Goal: Task Accomplishment & Management: Complete application form

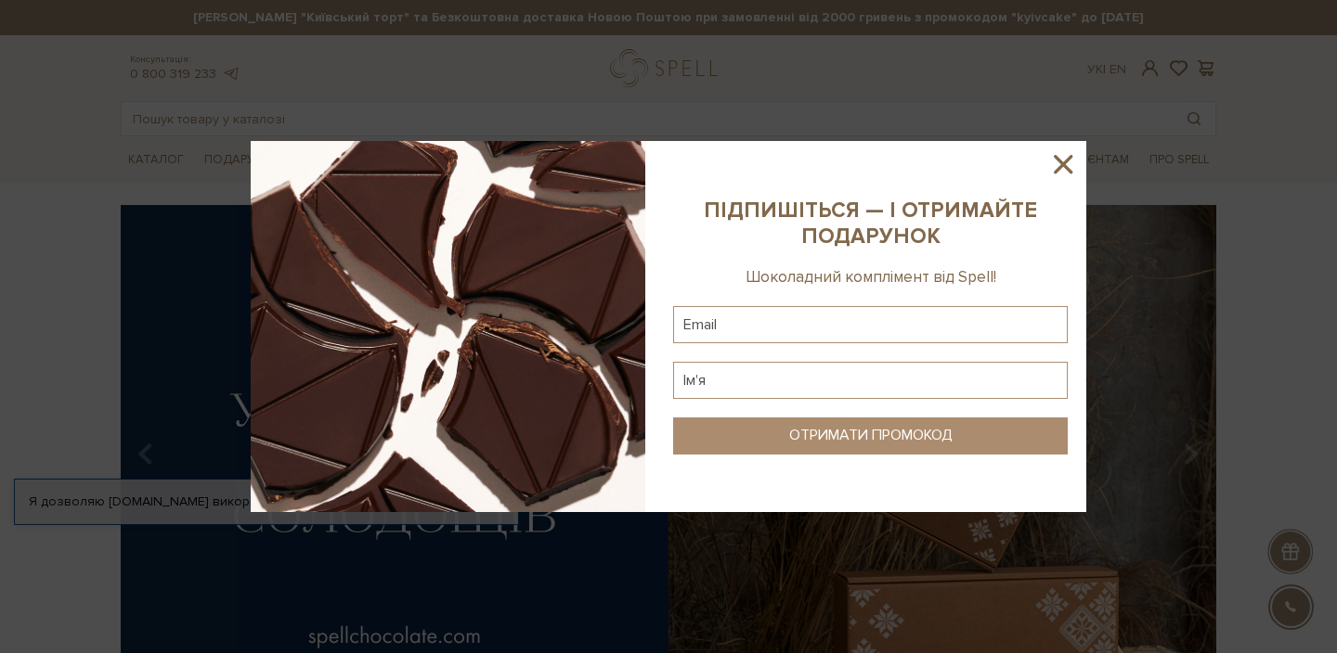
click at [1067, 160] on icon at bounding box center [1062, 164] width 19 height 19
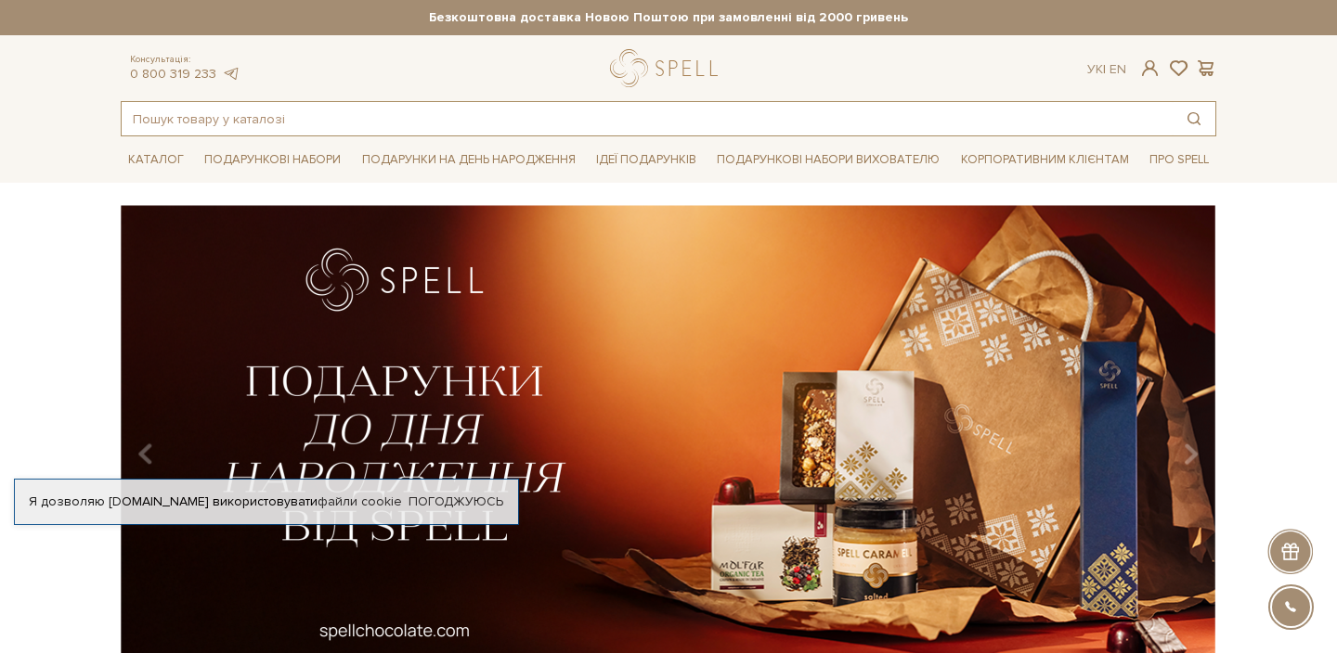
click at [284, 115] on input "text" at bounding box center [647, 118] width 1051 height 33
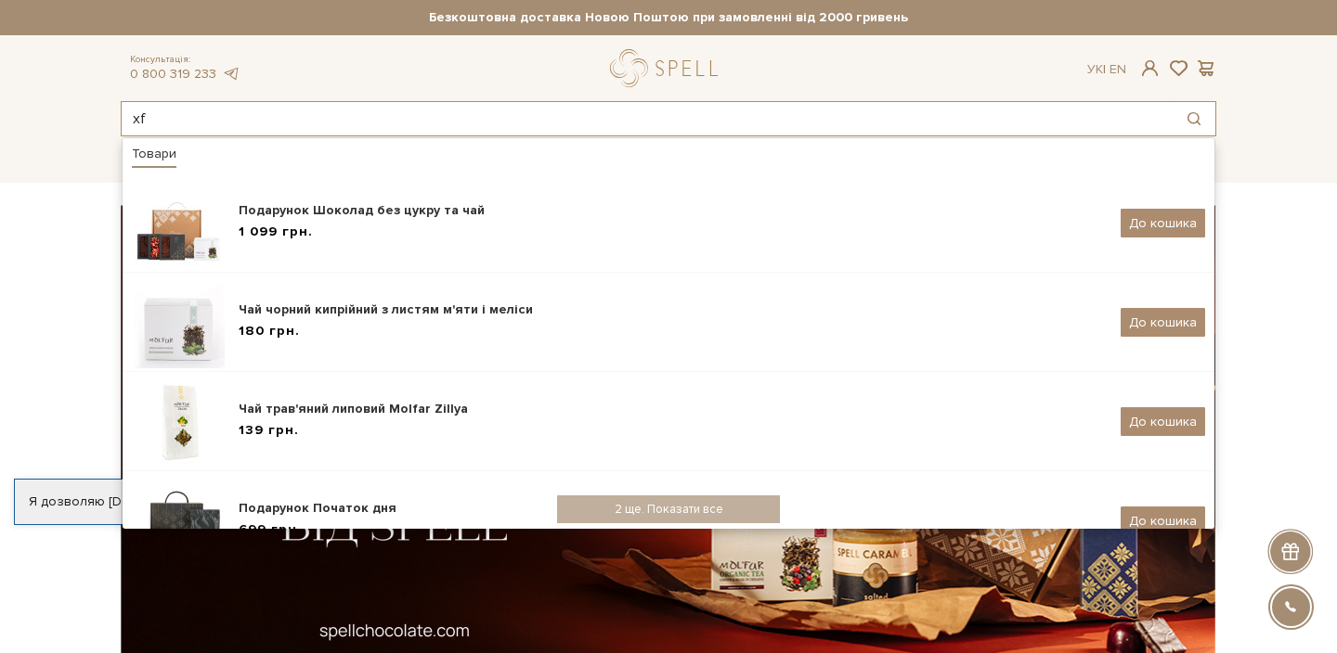
type input "x"
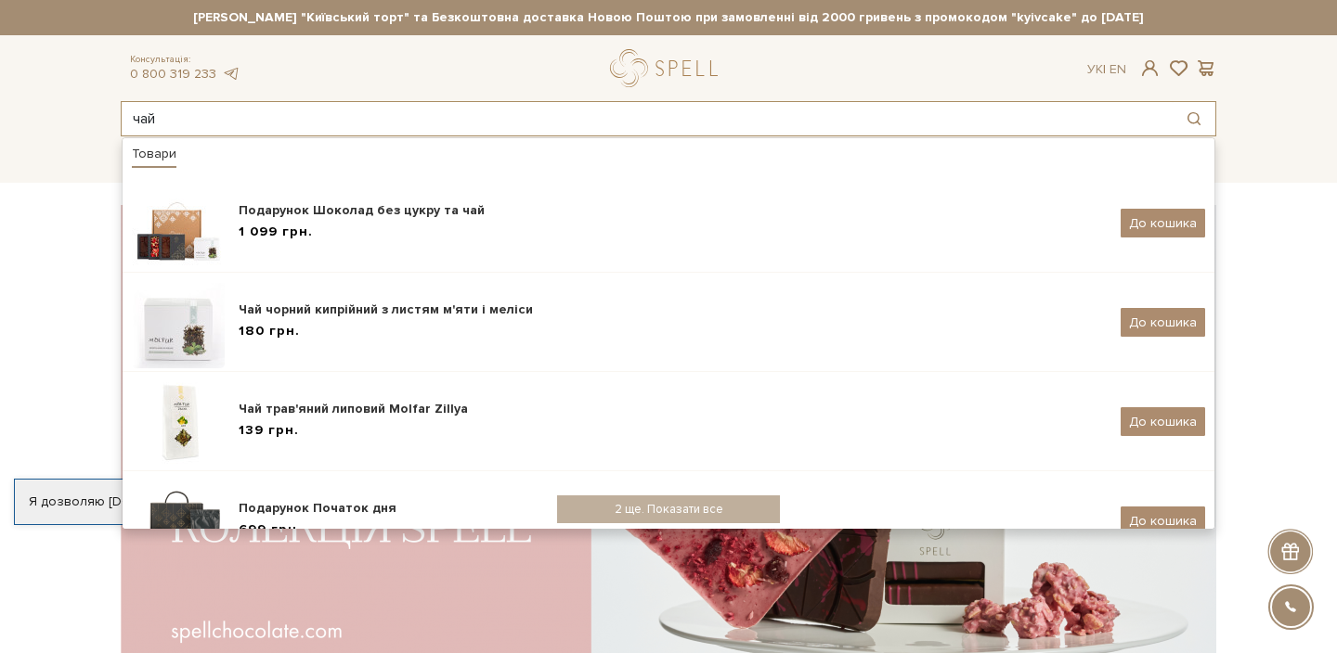
type input "чай"
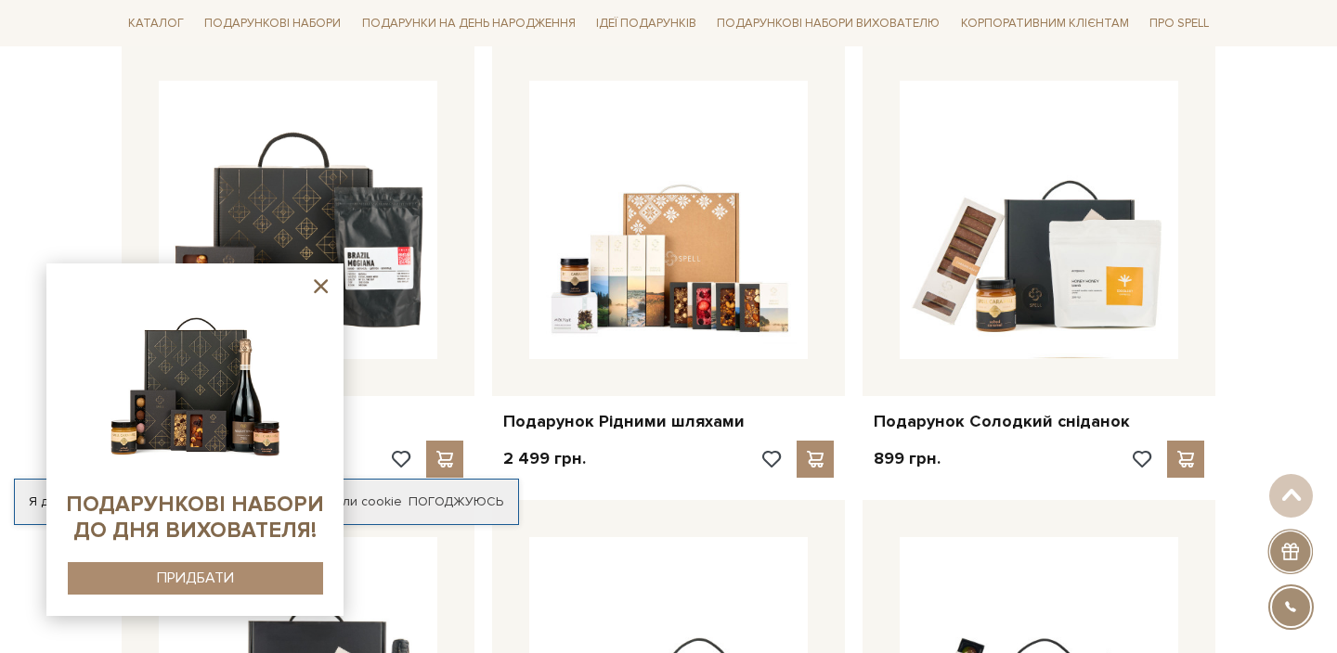
scroll to position [850, 0]
click at [321, 283] on icon at bounding box center [320, 286] width 23 height 23
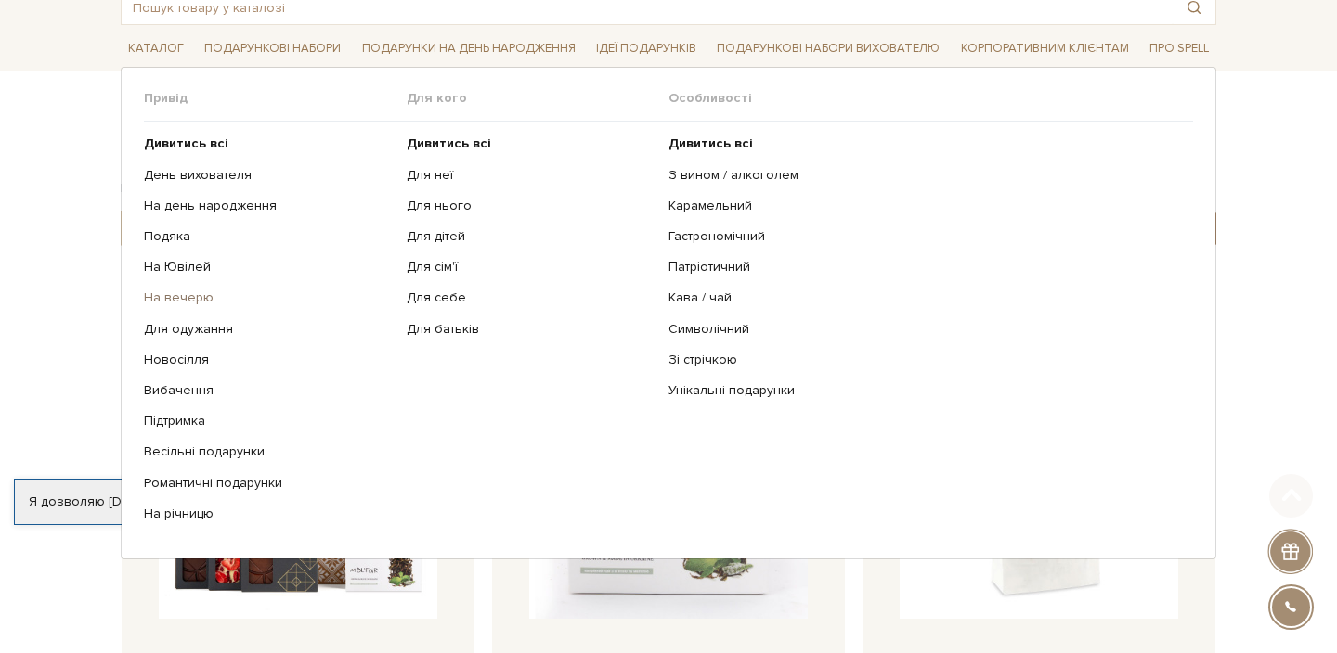
scroll to position [109, 0]
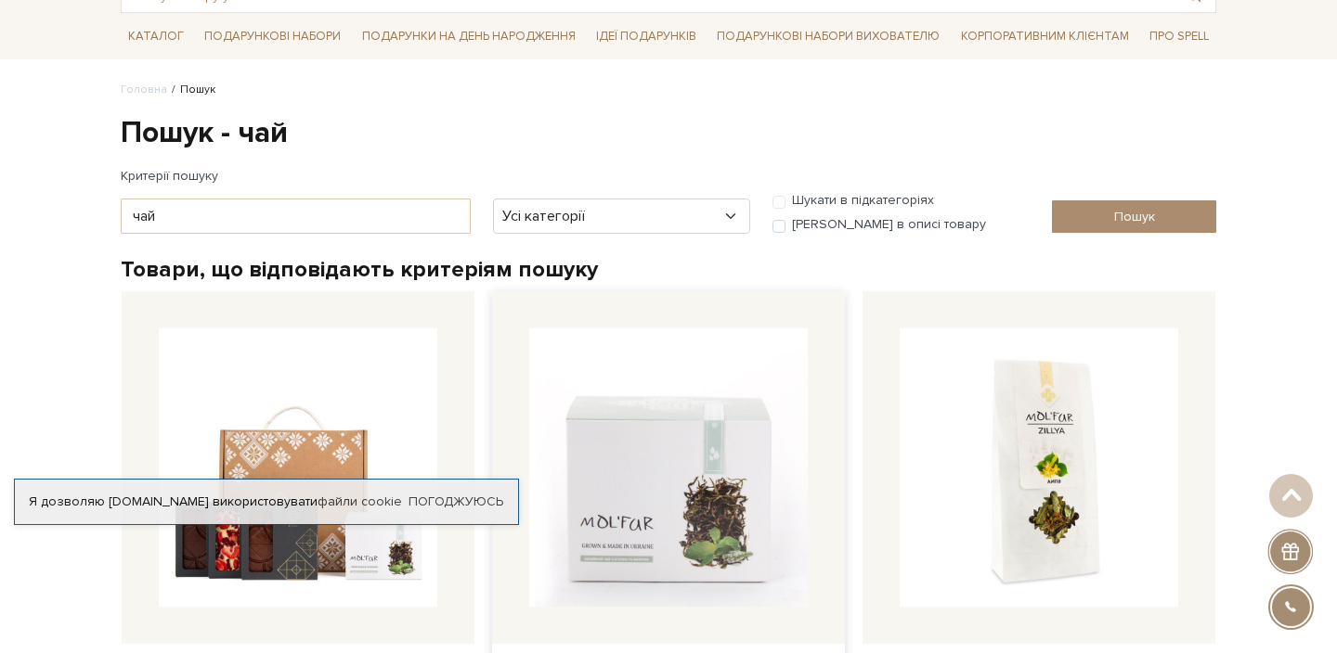
scroll to position [0, 0]
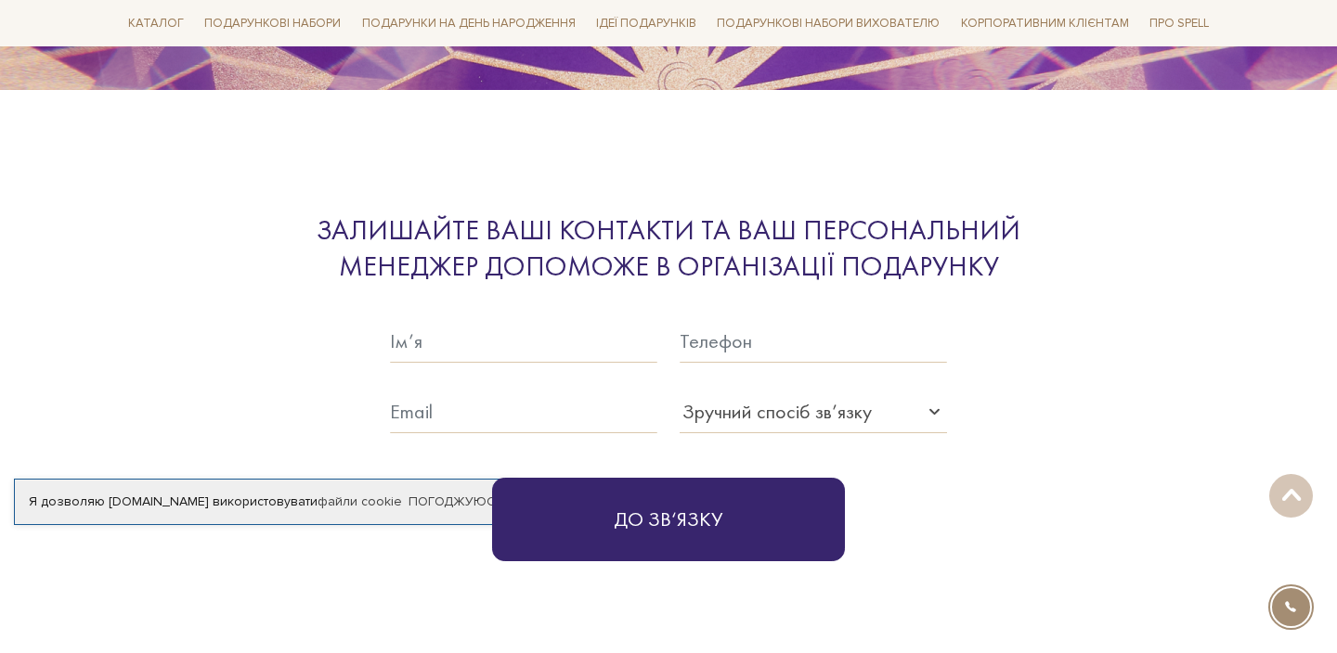
scroll to position [5633, 0]
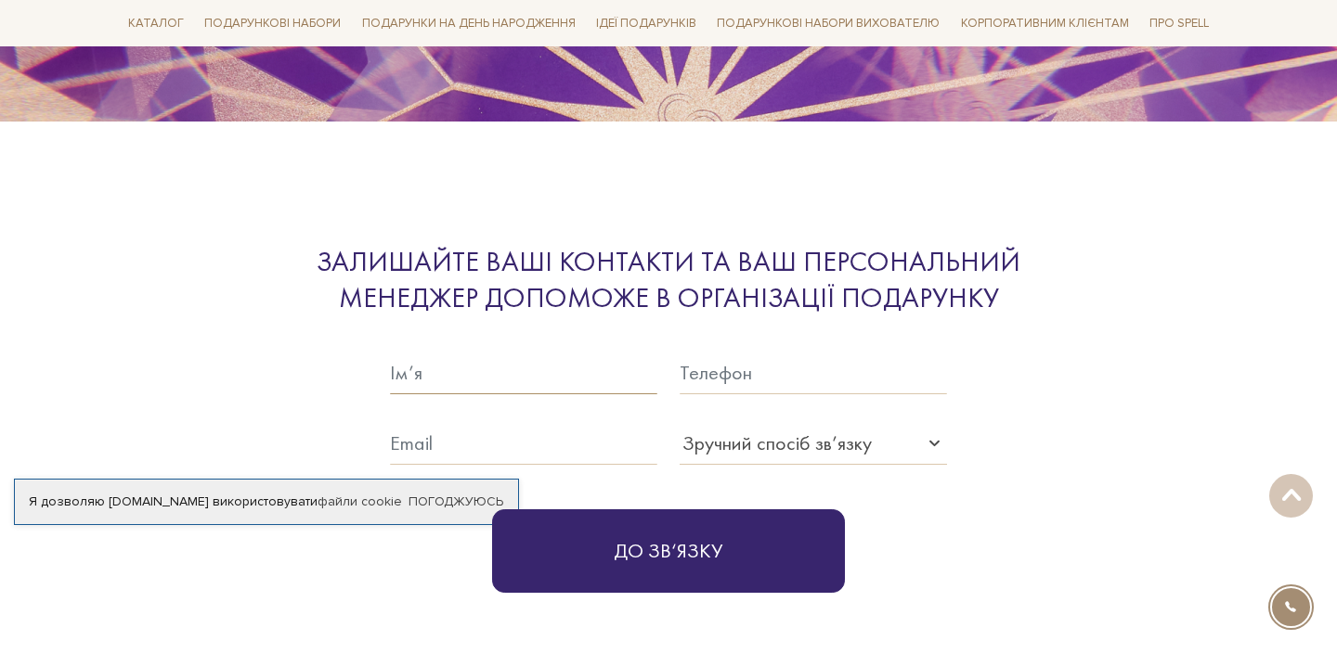
click at [498, 352] on input "text" at bounding box center [523, 373] width 267 height 43
type input "Марія"
click at [710, 352] on input "text" at bounding box center [812, 373] width 267 height 43
type input "+38(093)609-95-49"
click at [506, 422] on input "text" at bounding box center [523, 443] width 267 height 43
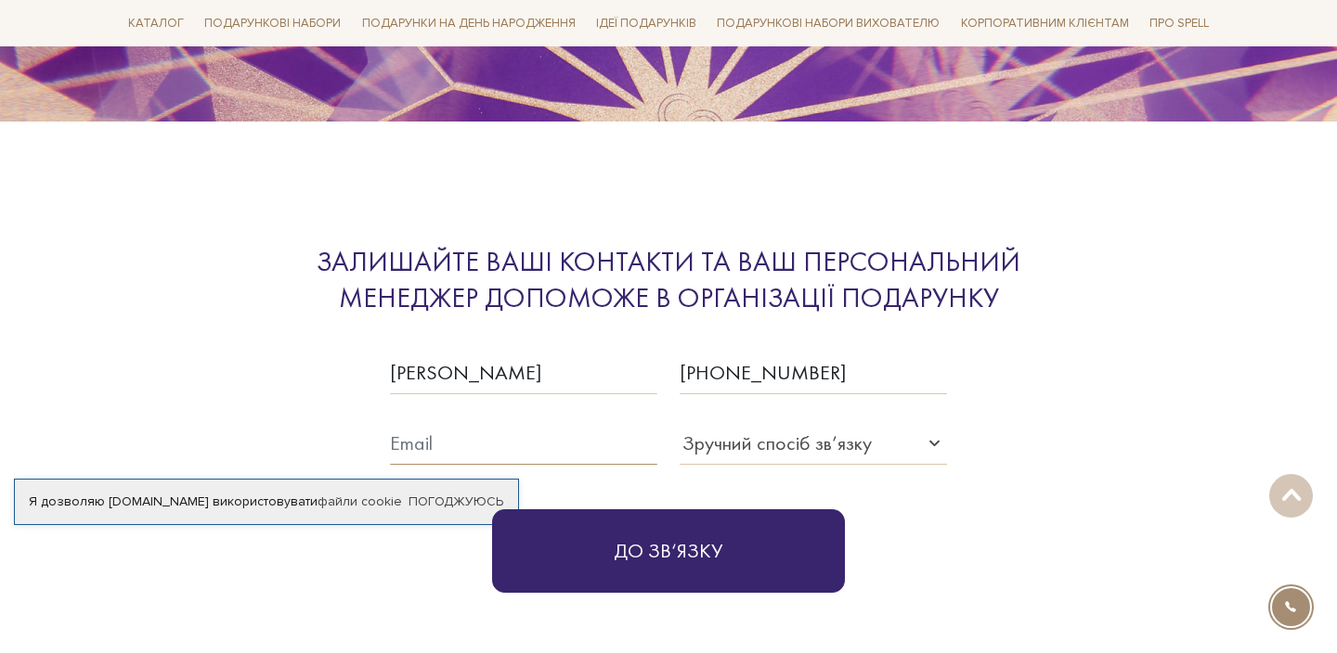
type input "mariia.omelianenko@gmail.com"
click at [751, 428] on div "Зручний спосіб зв’язку" at bounding box center [776, 443] width 189 height 31
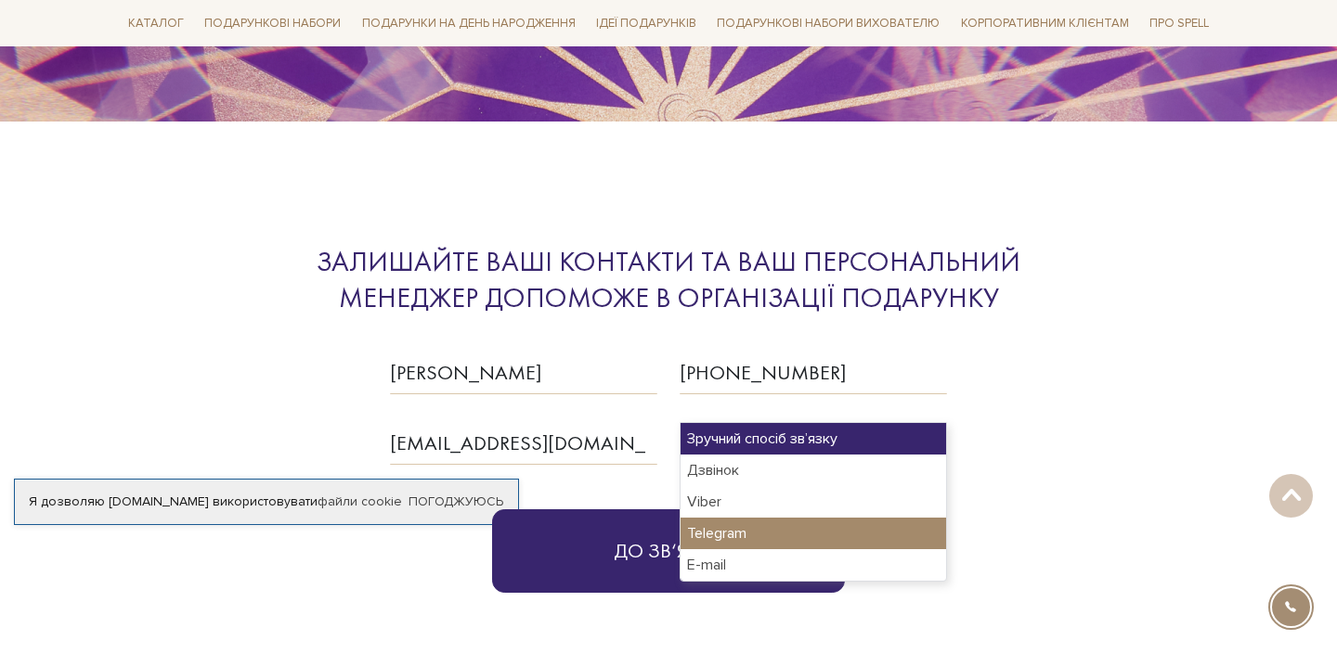
click at [721, 537] on div "Telegram" at bounding box center [812, 534] width 265 height 32
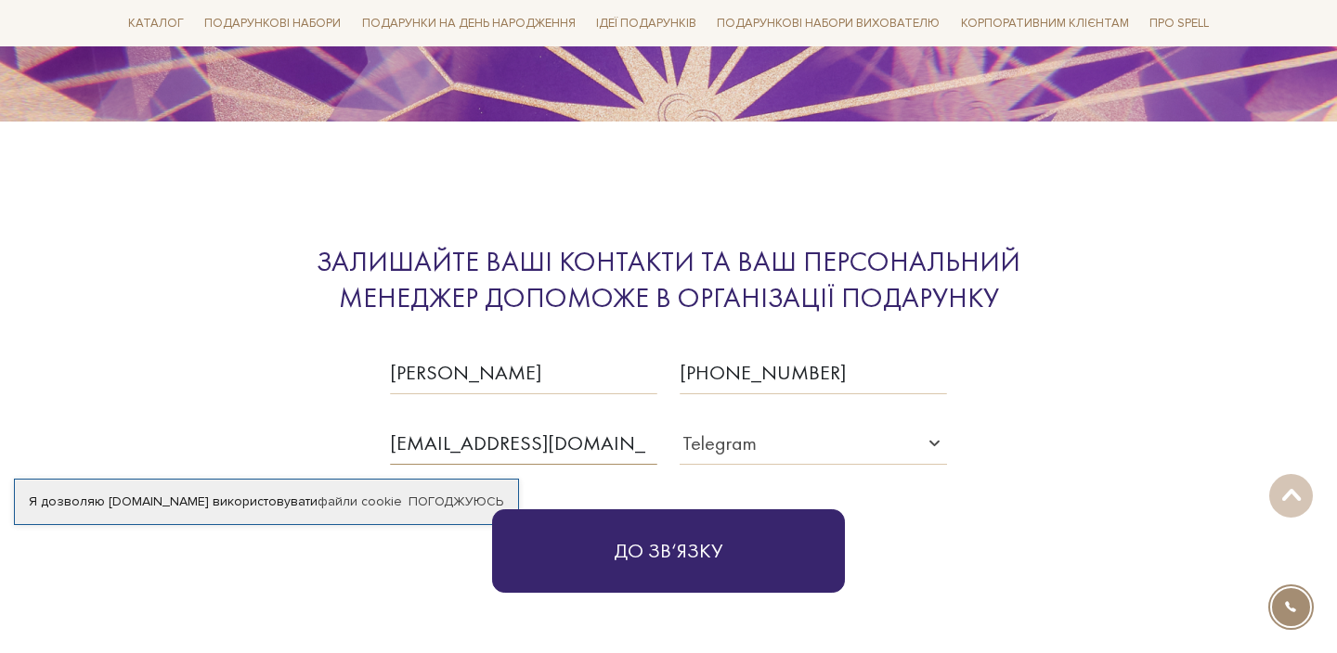
drag, startPoint x: 644, startPoint y: 404, endPoint x: 389, endPoint y: 407, distance: 255.3
click at [389, 407] on div "mariia.omelianenko@gmail.com" at bounding box center [524, 429] width 290 height 71
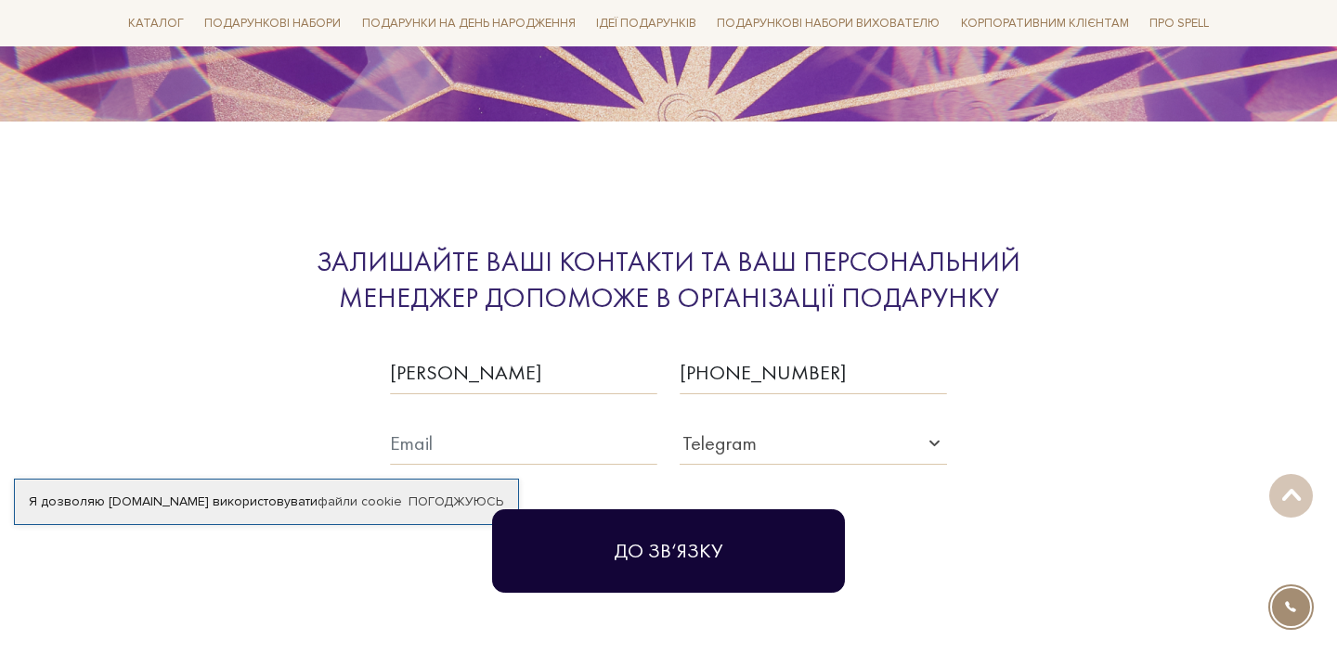
click at [596, 510] on button "До зв‘язку" at bounding box center [668, 552] width 353 height 84
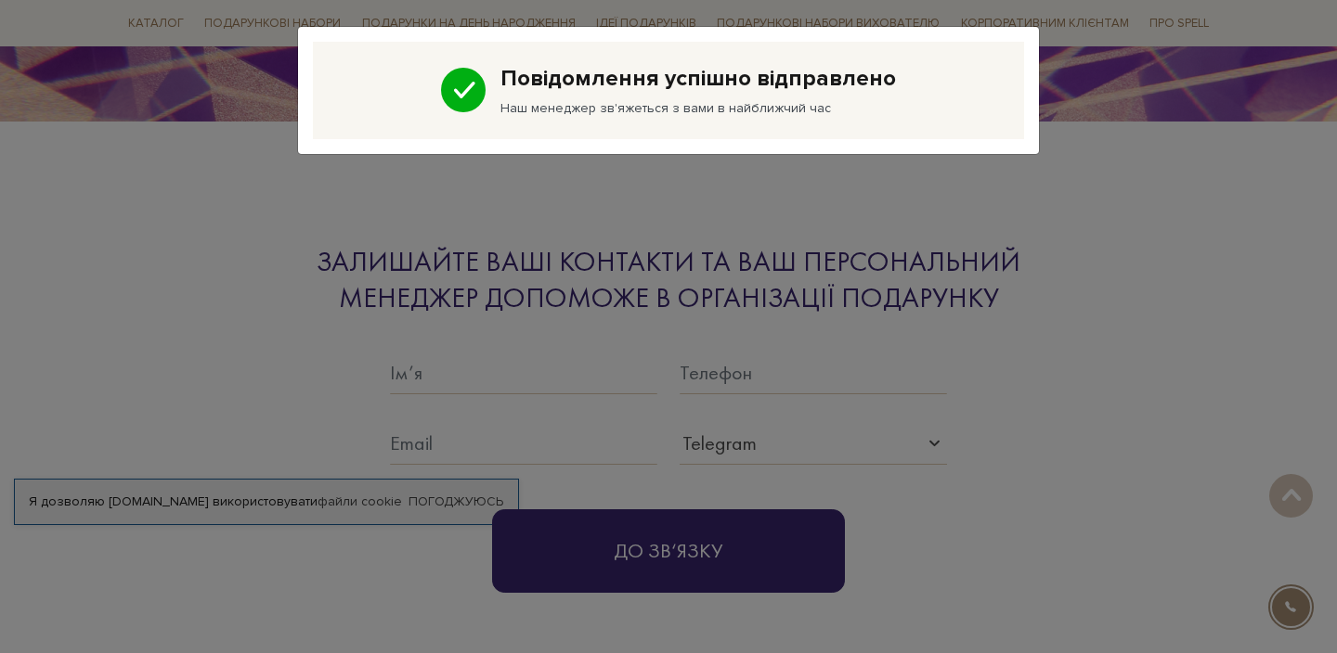
click at [776, 236] on div "Повідомлення успішно відправлено Наш менеджер зв'яжеться з вами в найближчий час" at bounding box center [668, 326] width 1337 height 653
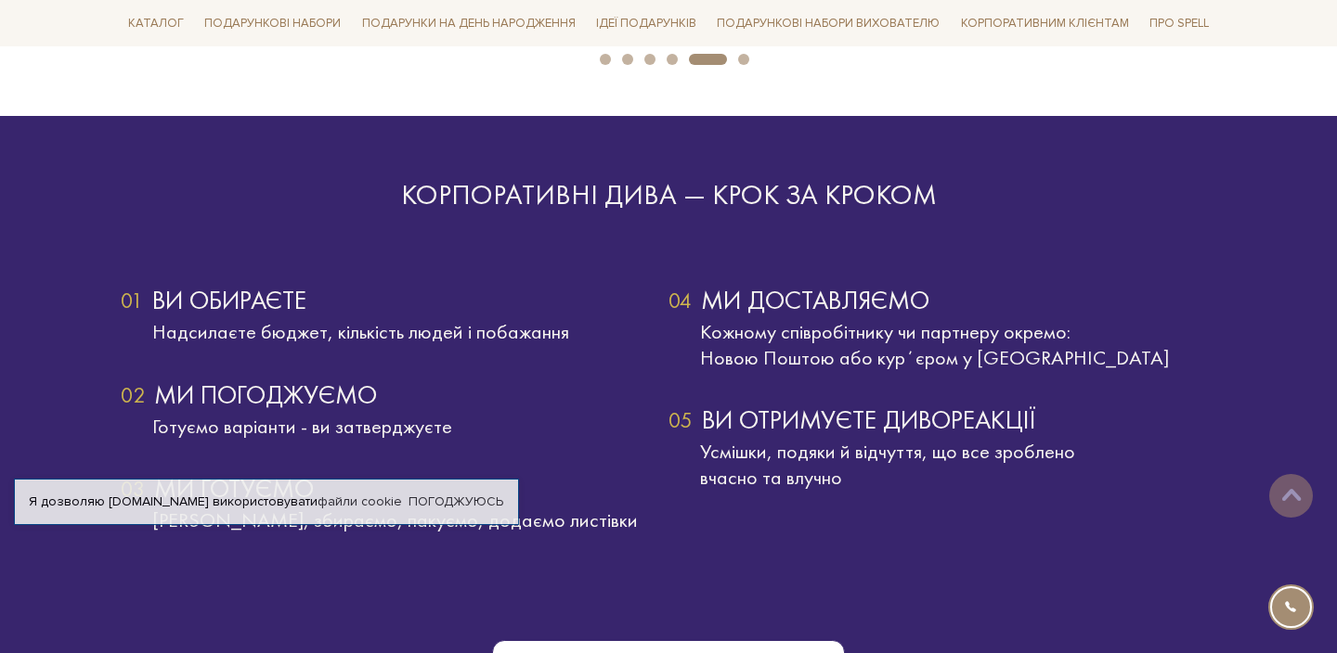
scroll to position [3088, 0]
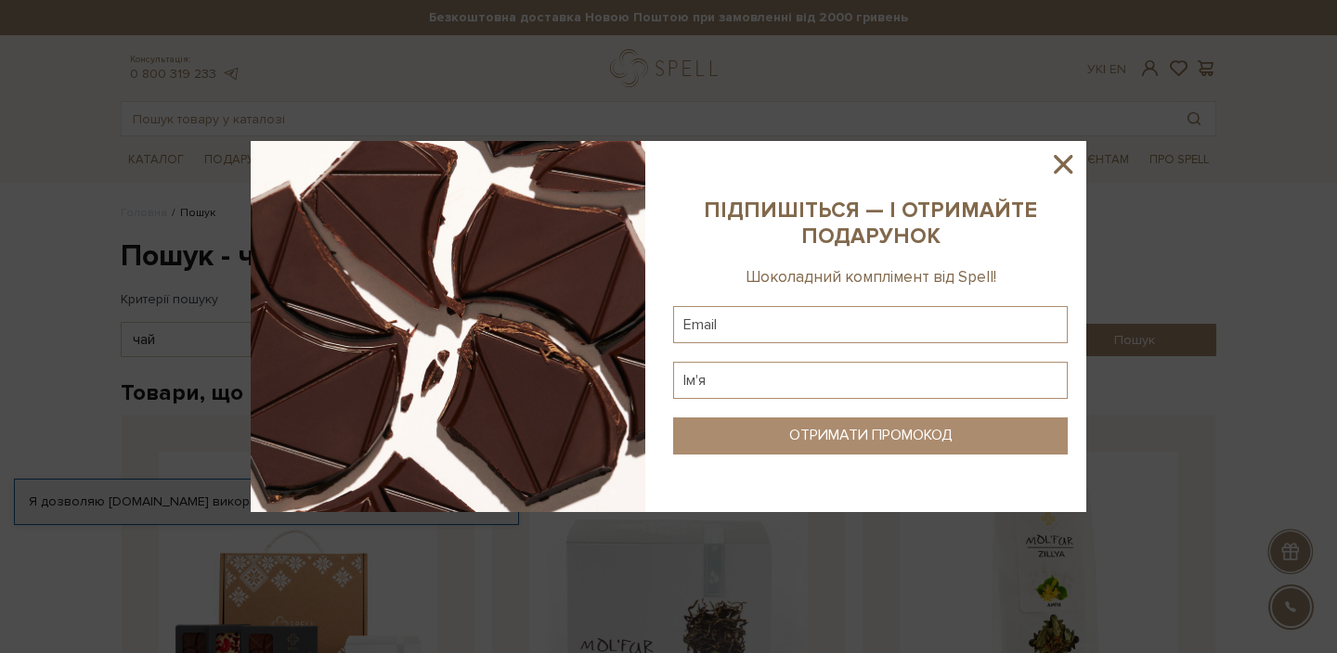
click at [1056, 161] on icon at bounding box center [1063, 165] width 32 height 32
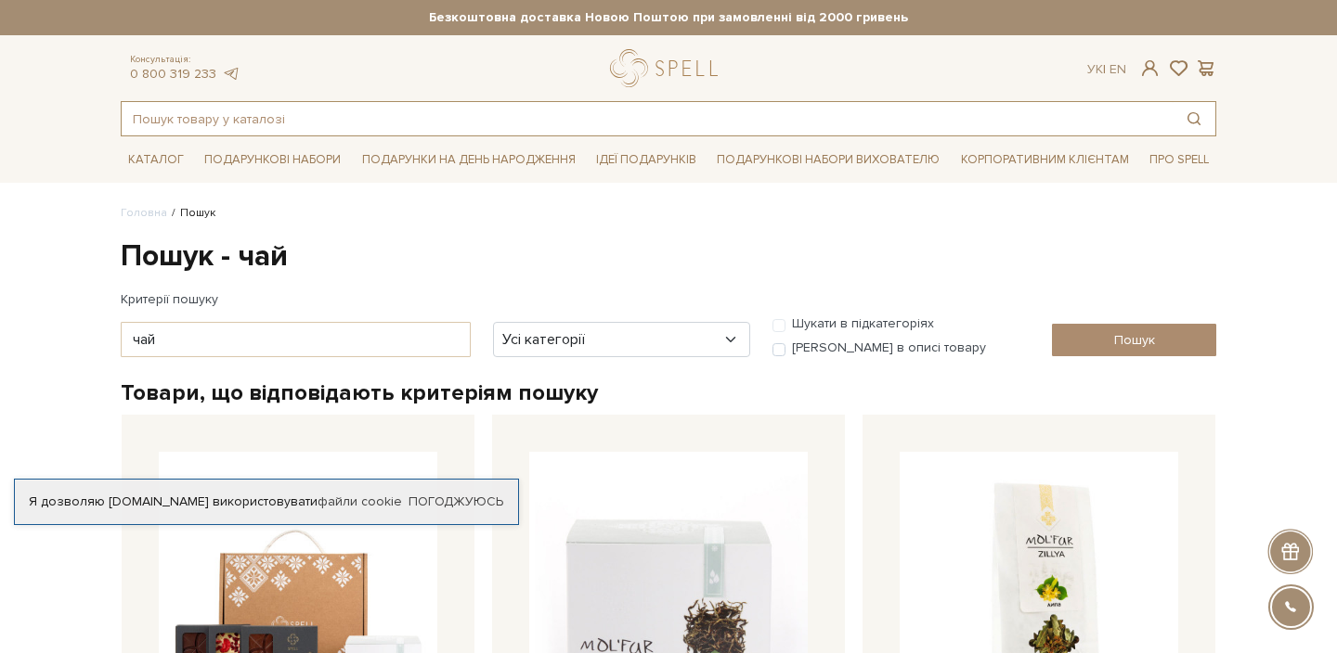
click at [307, 108] on input "text" at bounding box center [647, 118] width 1051 height 33
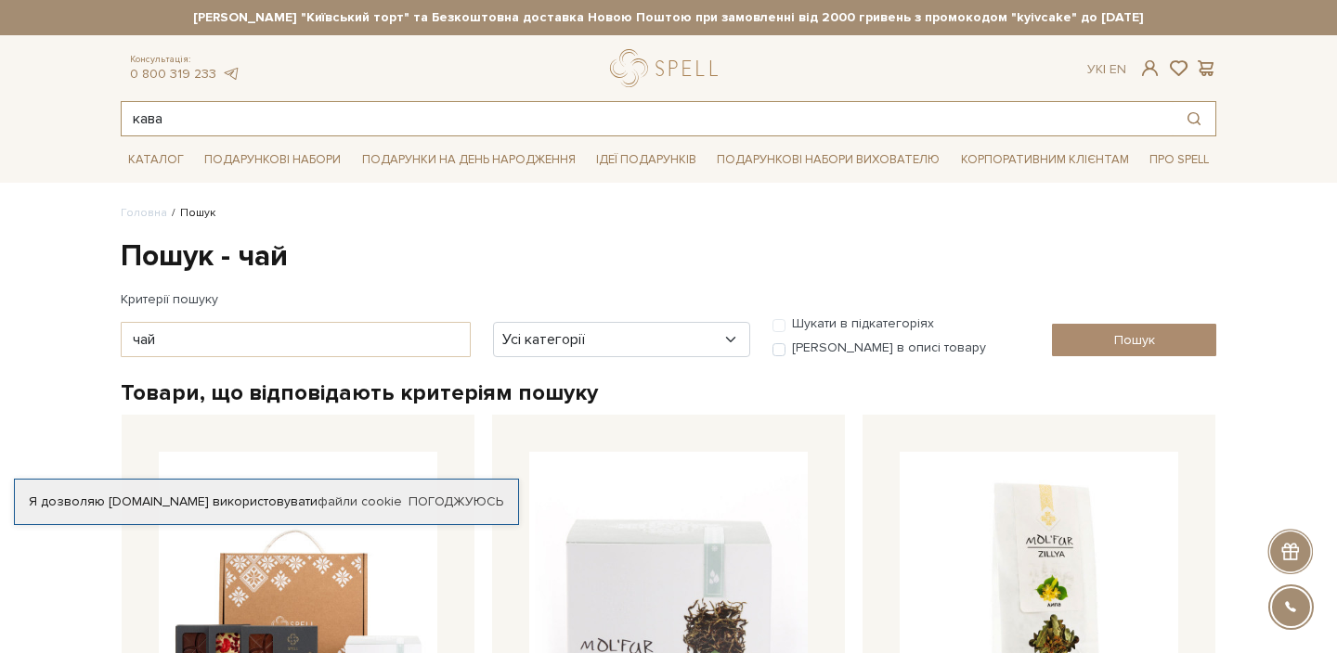
type input "кава"
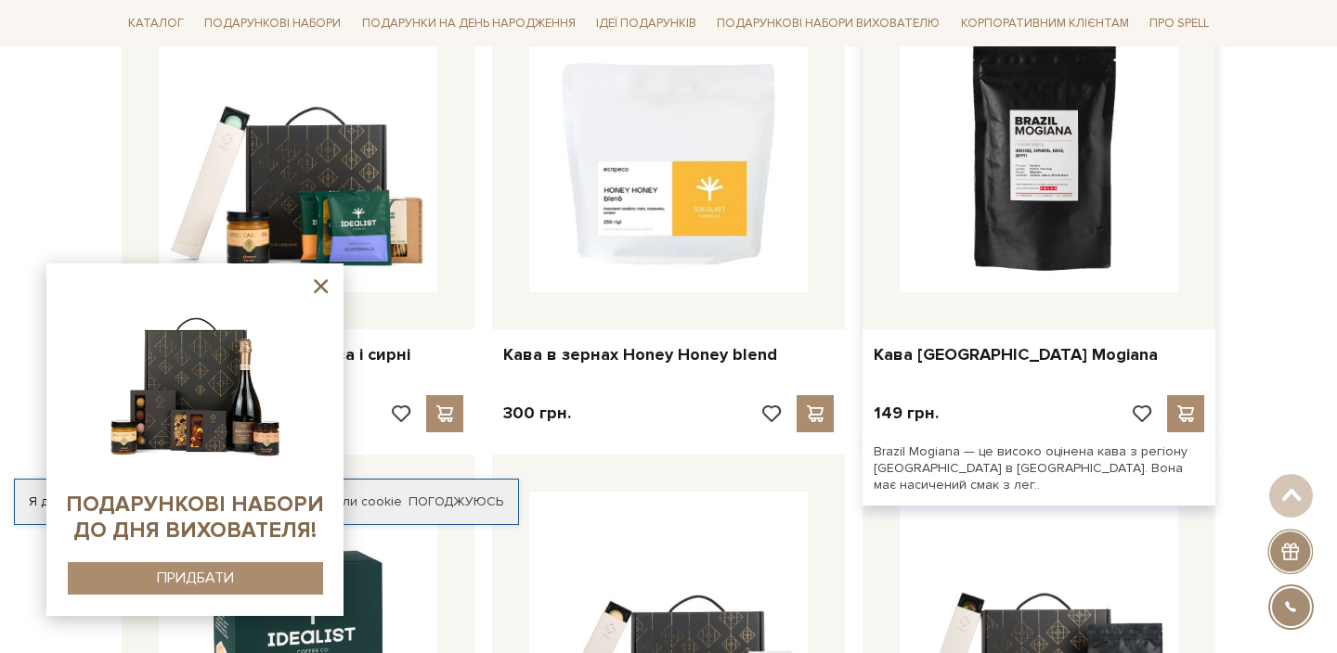
scroll to position [914, 0]
